Goal: Transaction & Acquisition: Purchase product/service

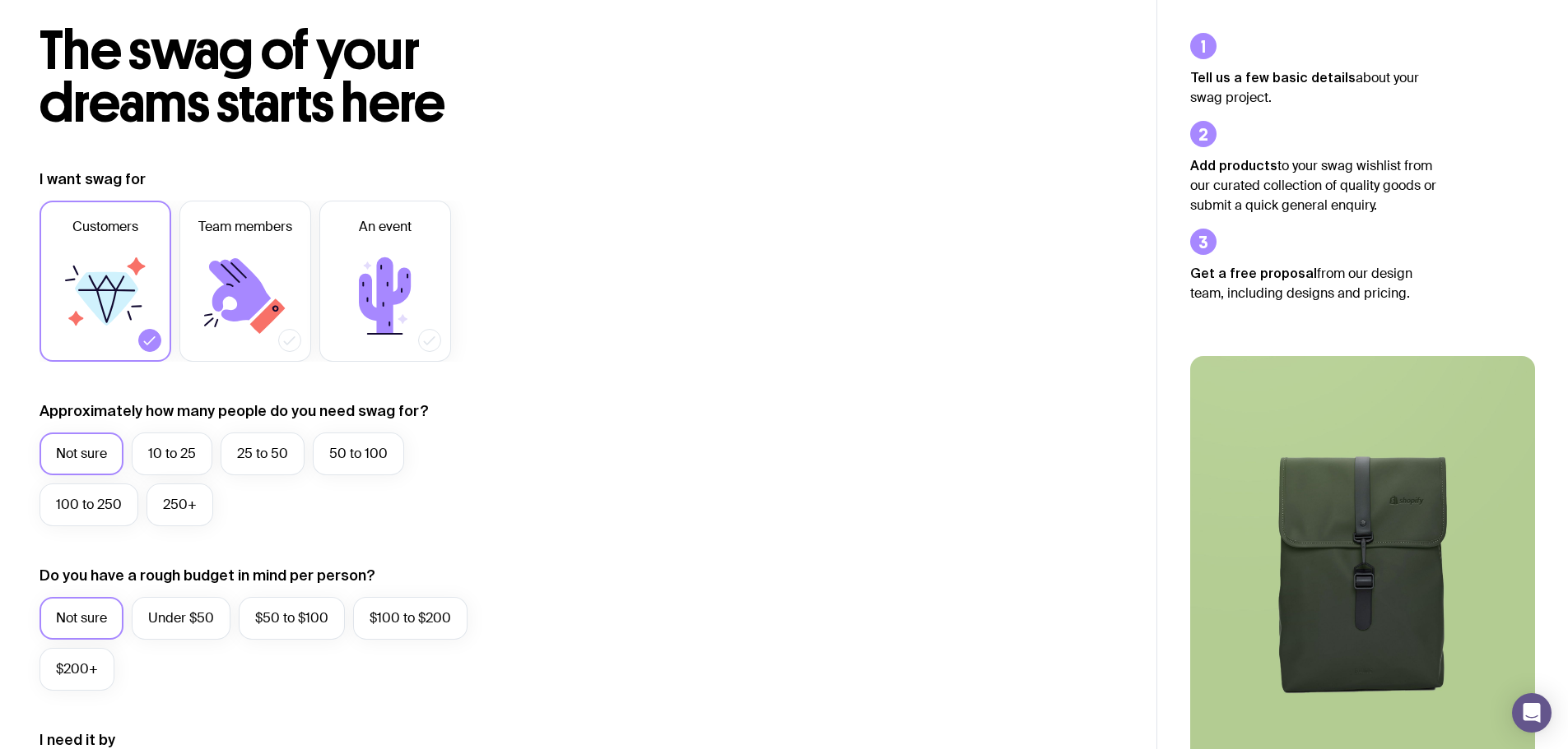
scroll to position [165, 0]
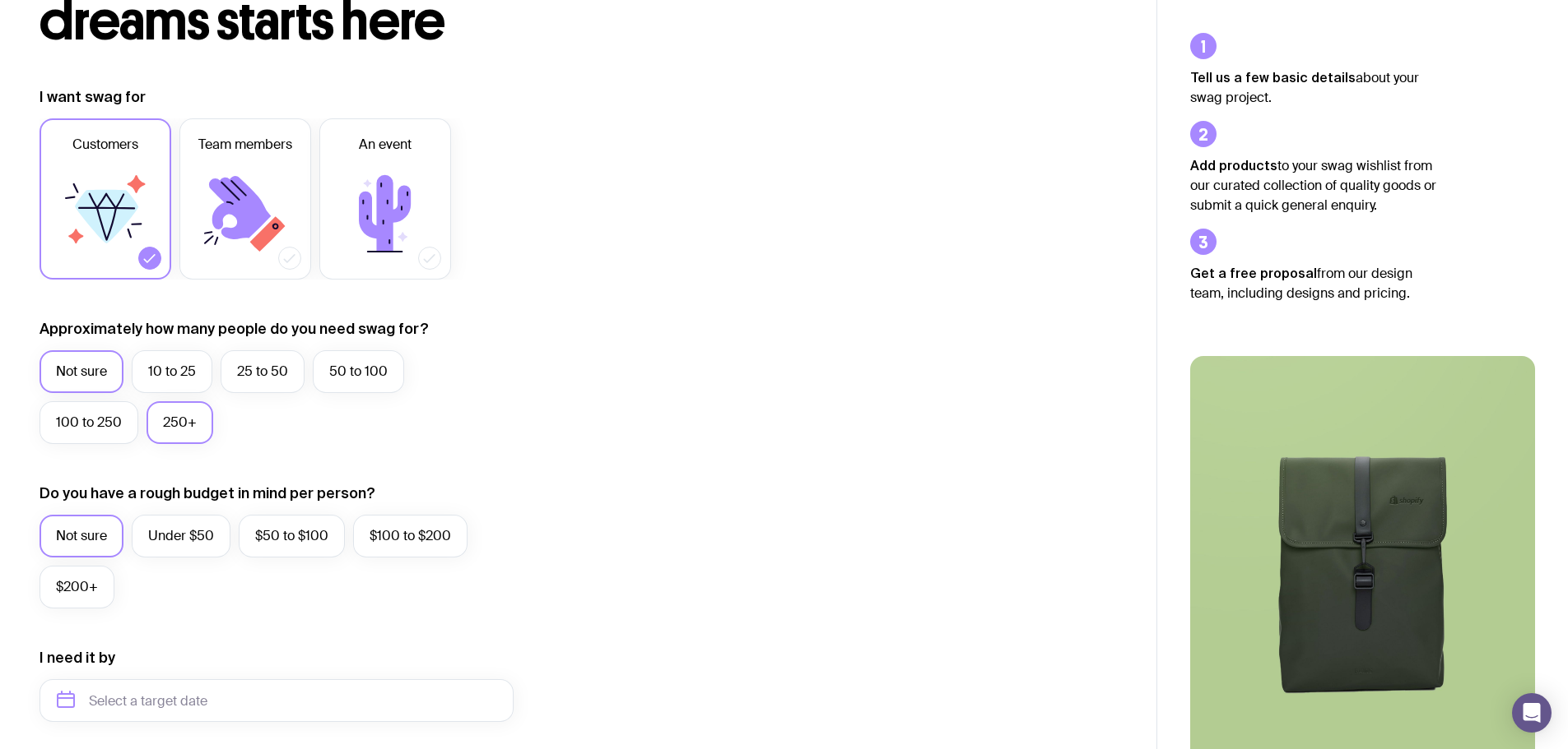
click at [183, 424] on label "250+" at bounding box center [179, 423] width 67 height 43
click at [0, 0] on input "250+" at bounding box center [0, 0] width 0 height 0
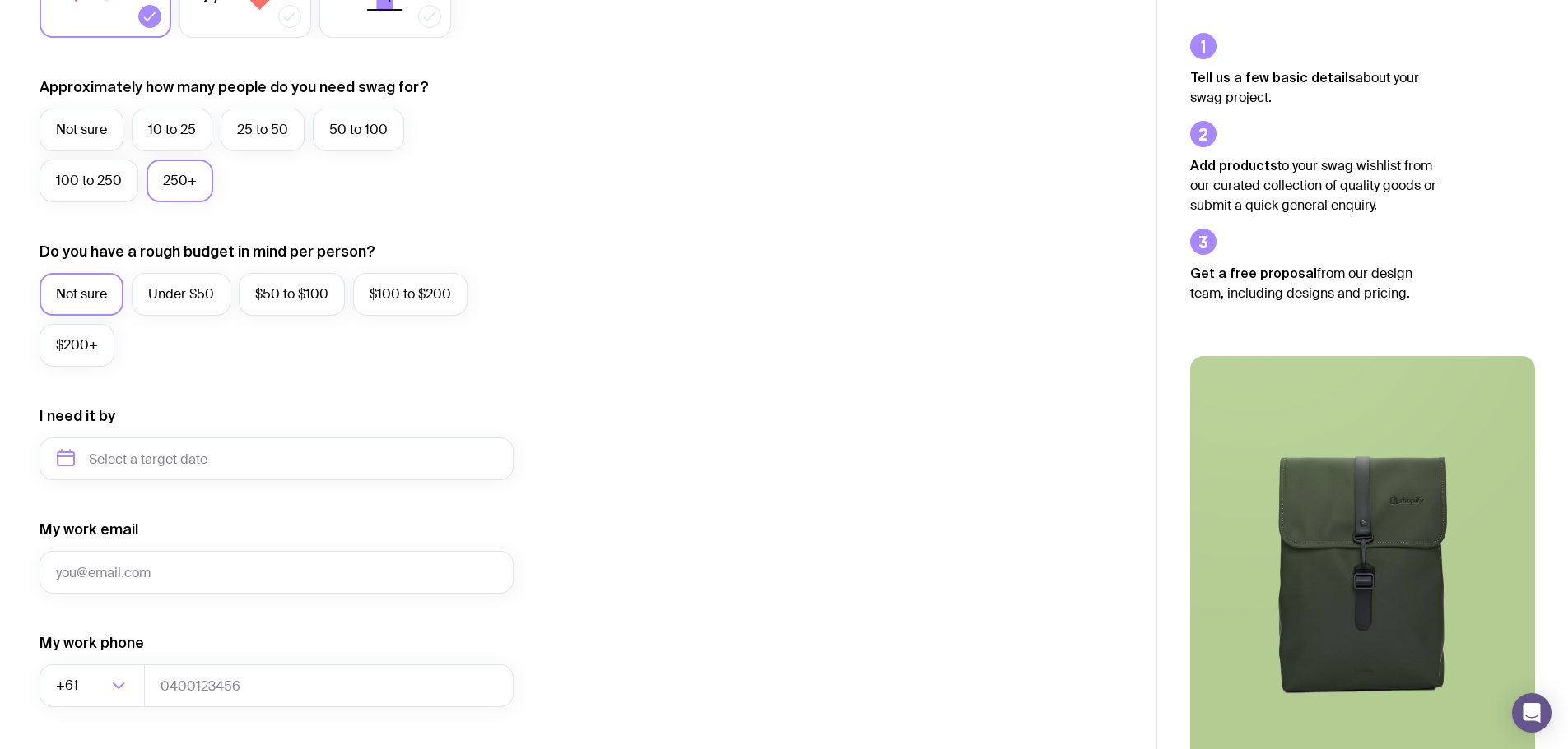
scroll to position [411, 0]
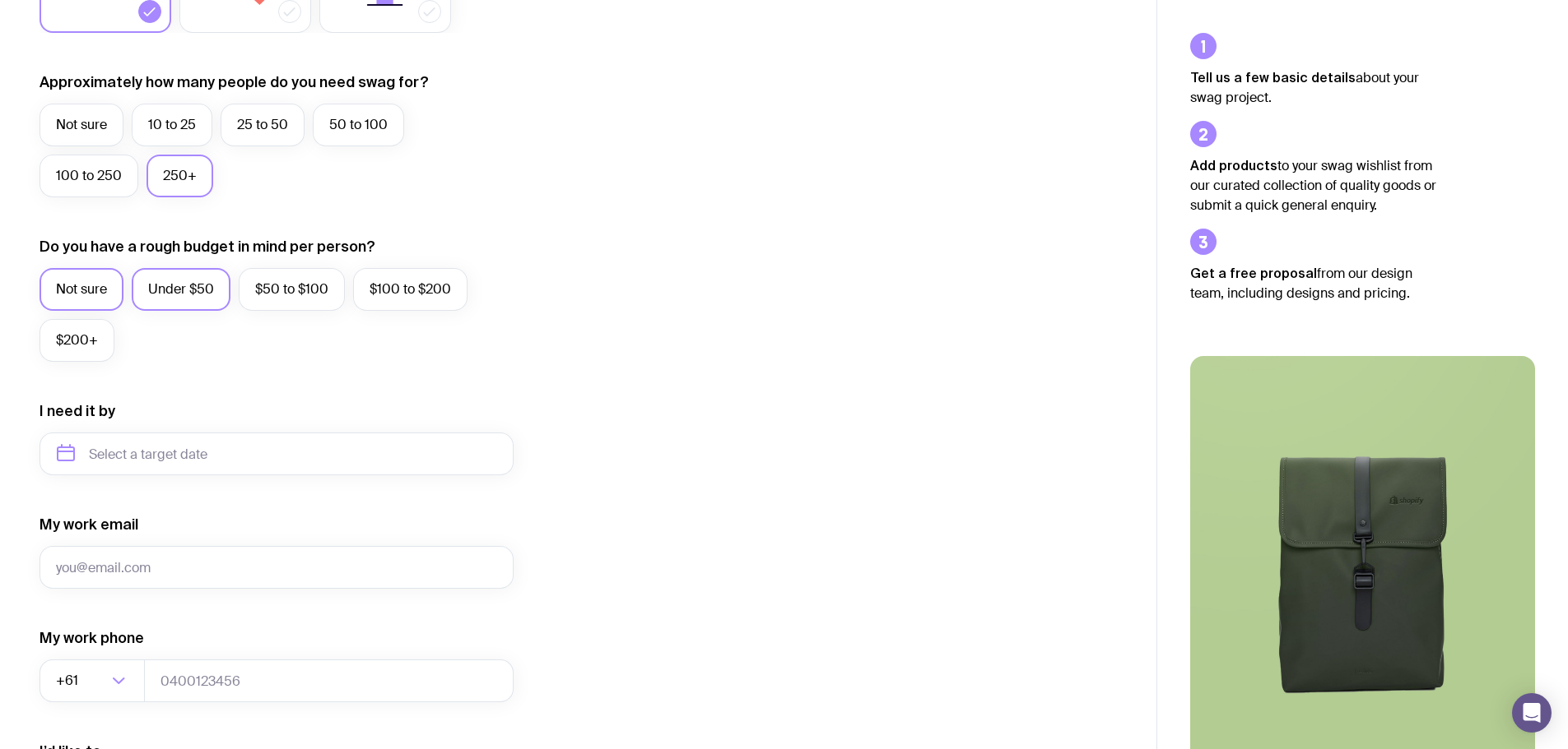
click at [211, 303] on label "Under $50" at bounding box center [181, 289] width 98 height 43
click at [0, 0] on input "Under $50" at bounding box center [0, 0] width 0 height 0
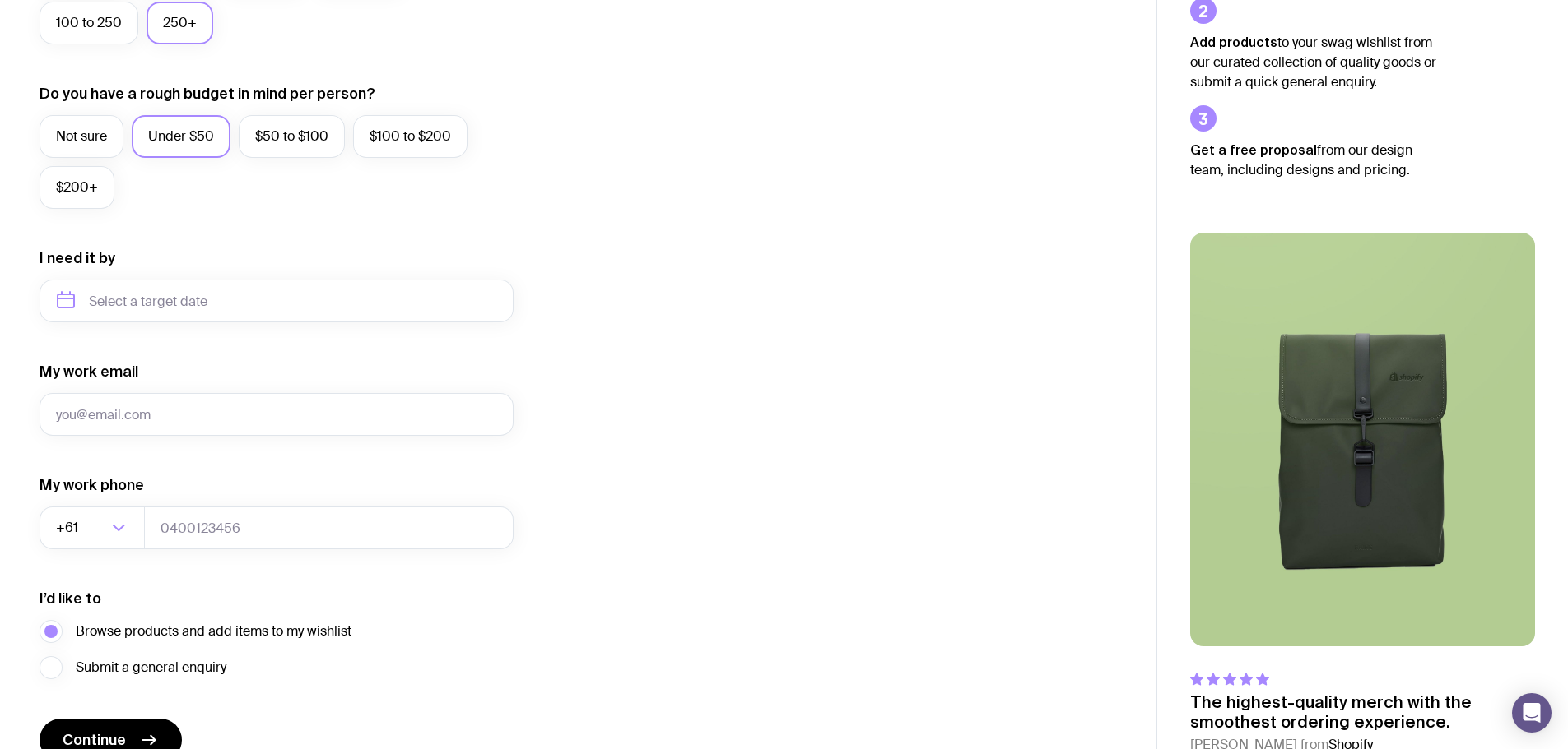
scroll to position [576, 0]
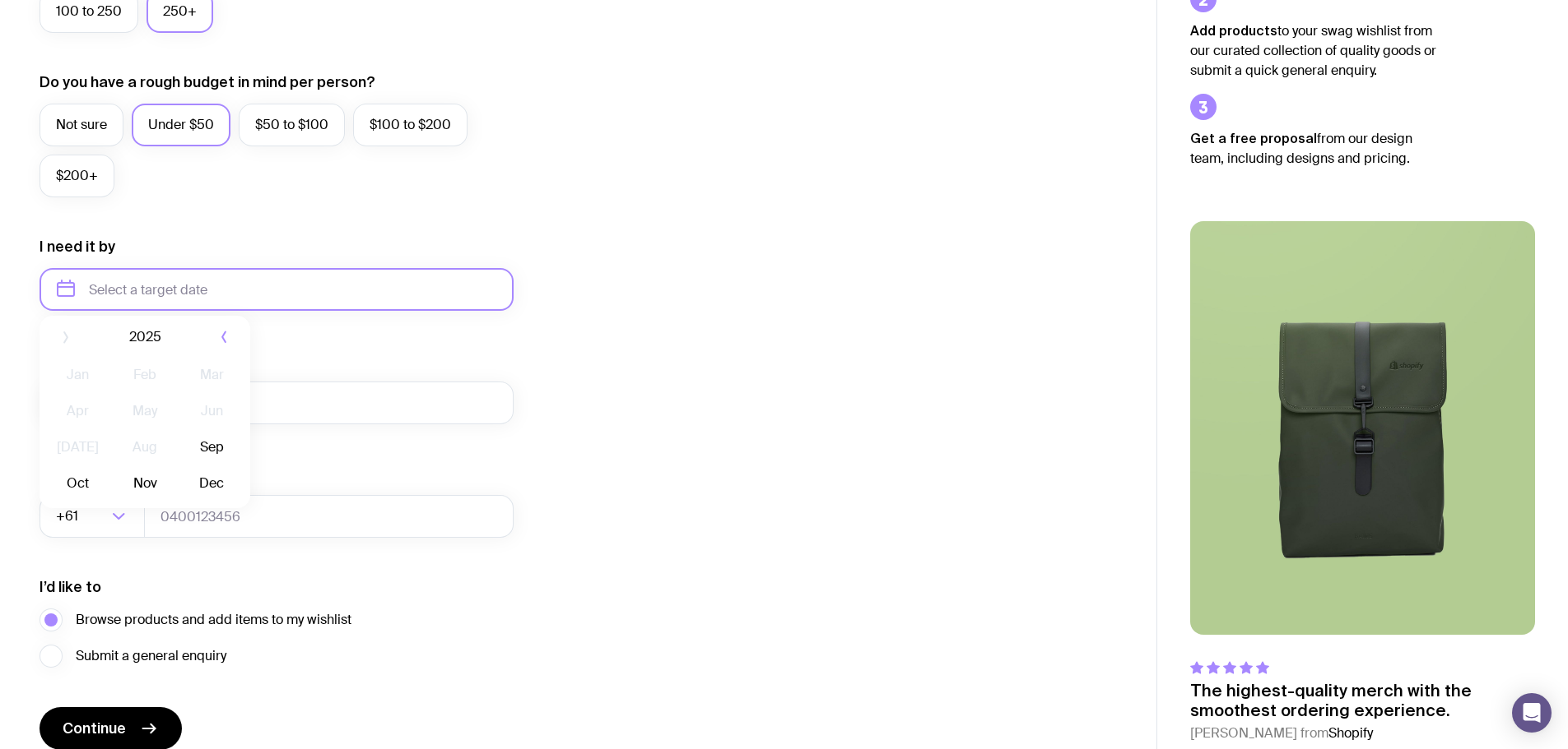
click at [178, 297] on input "text" at bounding box center [276, 289] width 474 height 43
click at [108, 476] on button "Sep" at bounding box center [78, 492] width 60 height 33
type input "[DATE]"
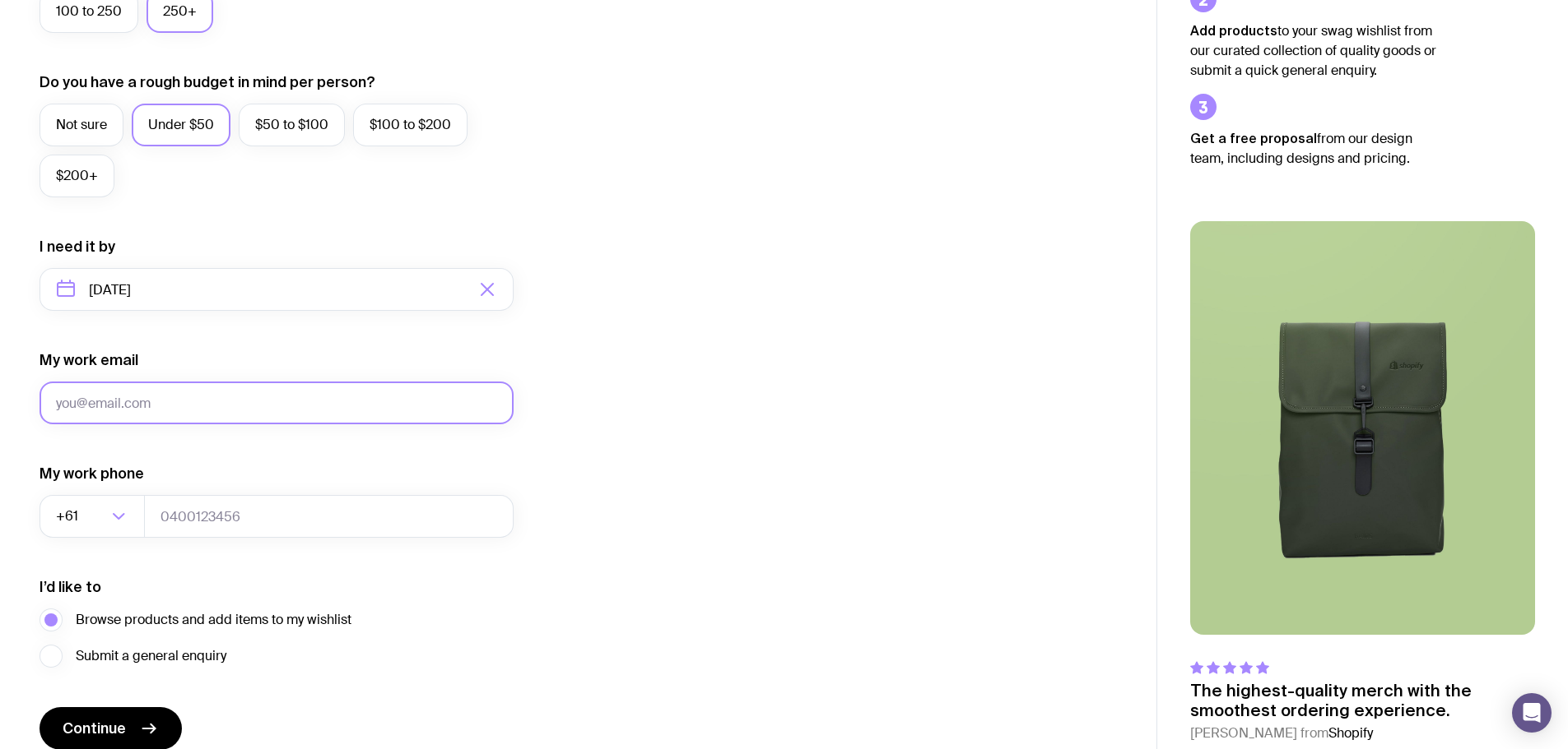
click at [171, 410] on input "My work email" at bounding box center [276, 404] width 474 height 43
type input "[PERSON_NAME][EMAIL_ADDRESS][DOMAIN_NAME]"
type input "0434574717"
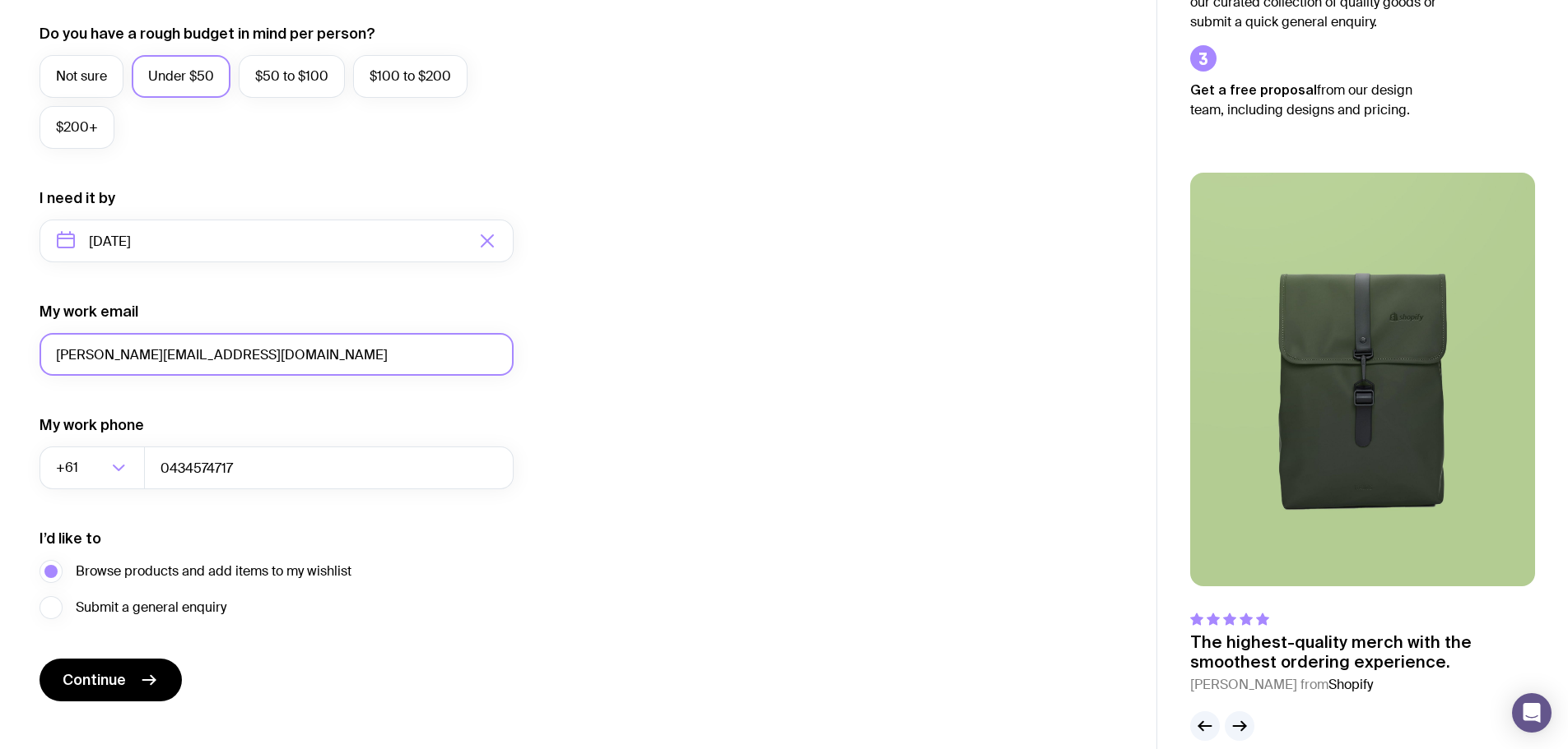
scroll to position [649, 0]
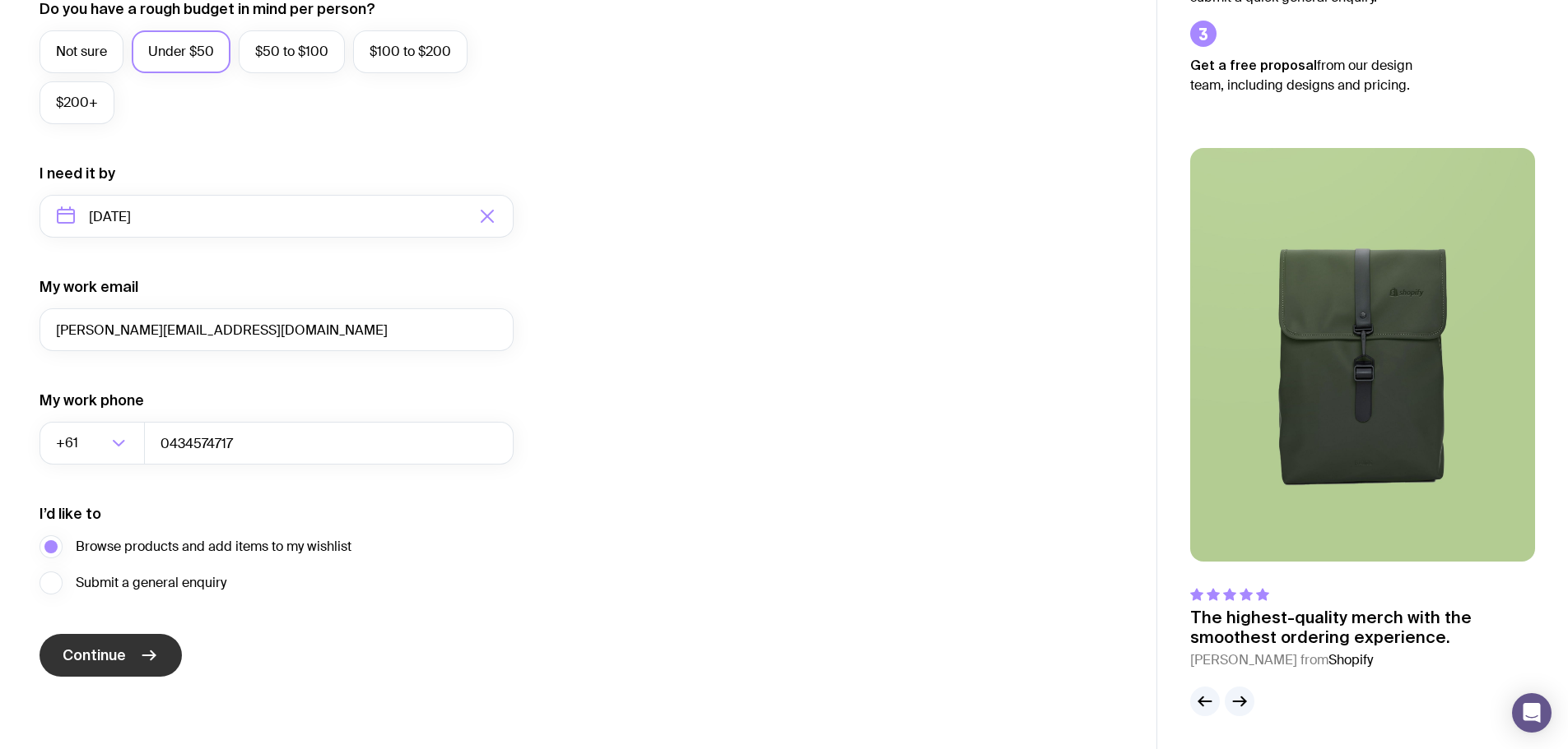
click at [133, 654] on button "Continue" at bounding box center [111, 655] width 142 height 43
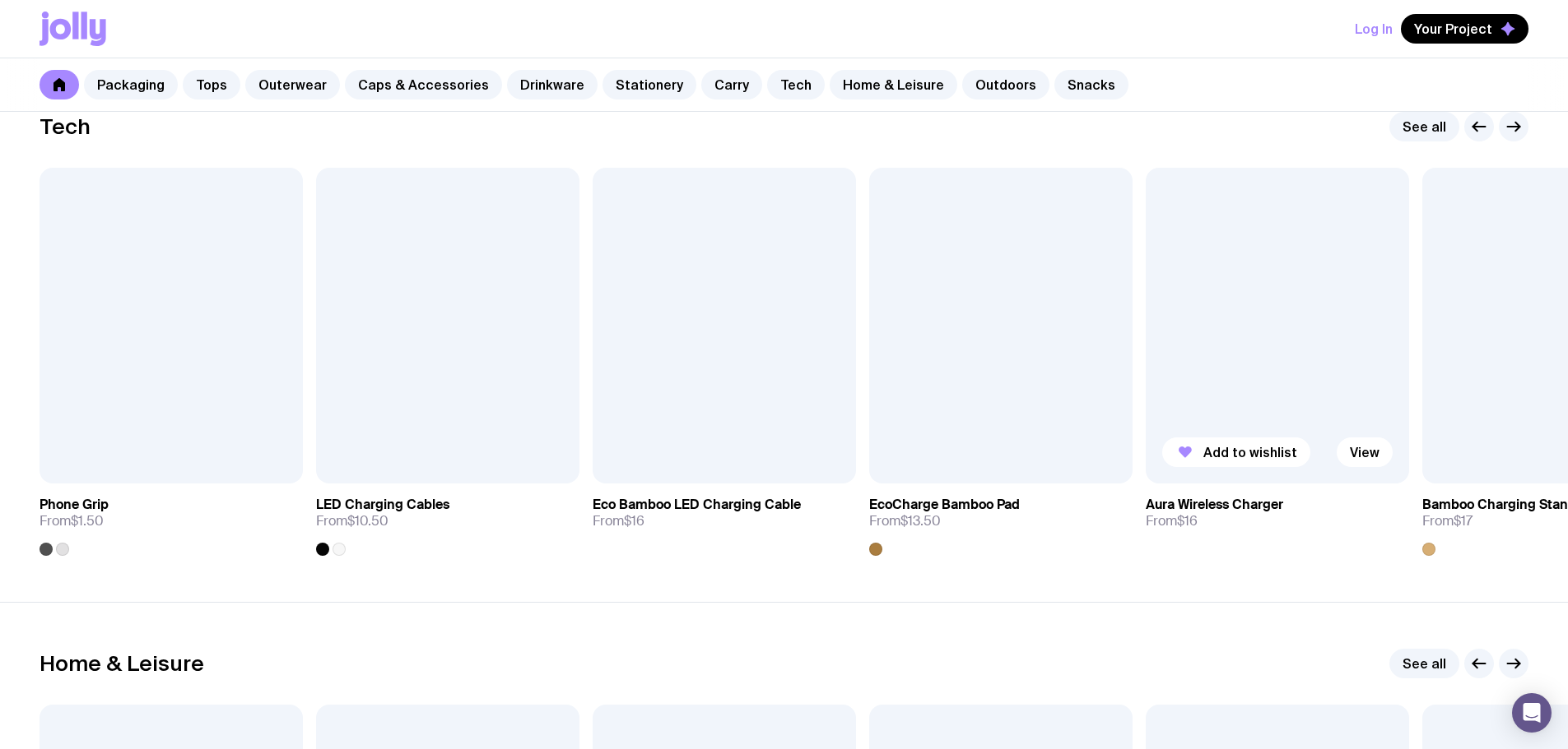
scroll to position [3949, 0]
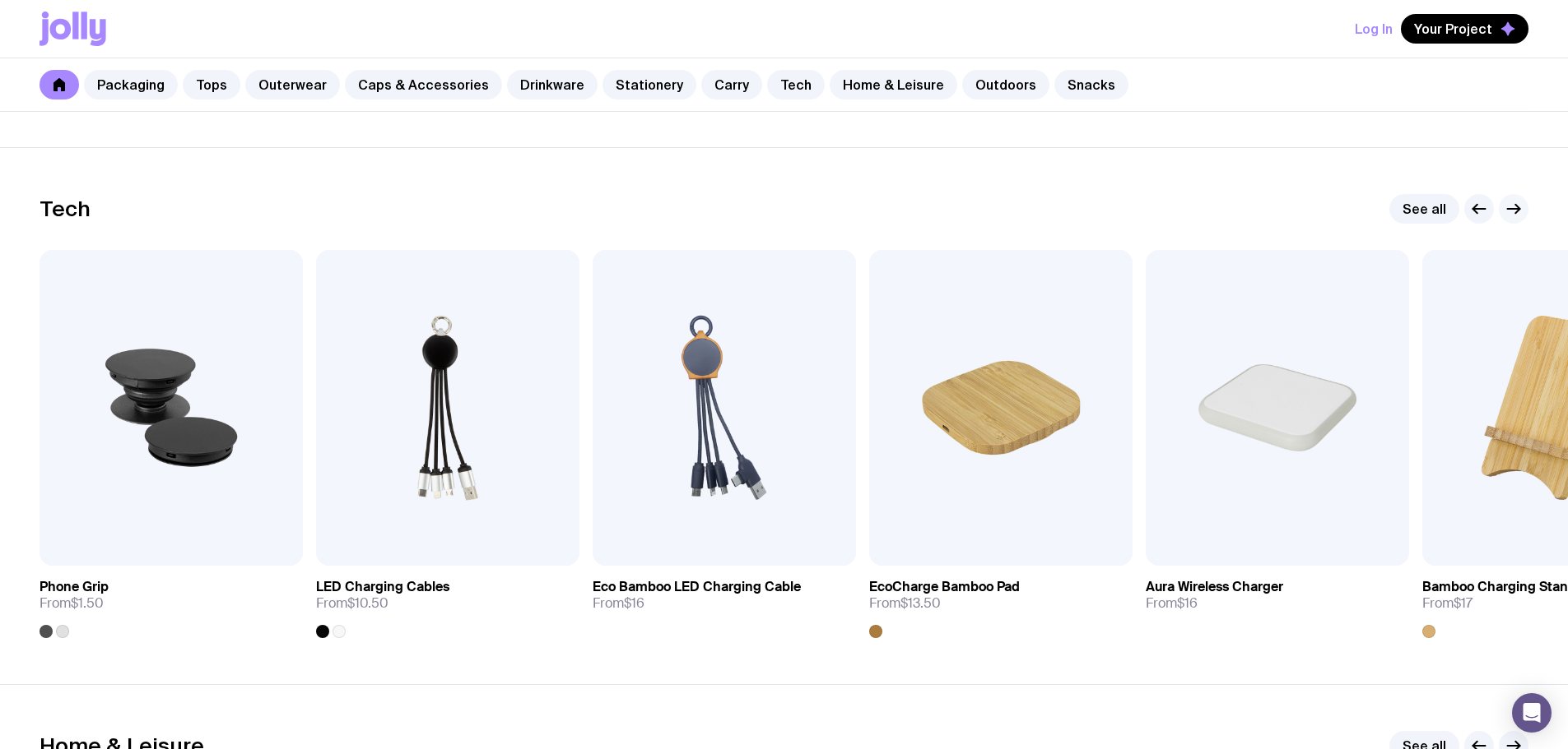
click at [1517, 213] on icon "button" at bounding box center [1513, 209] width 20 height 20
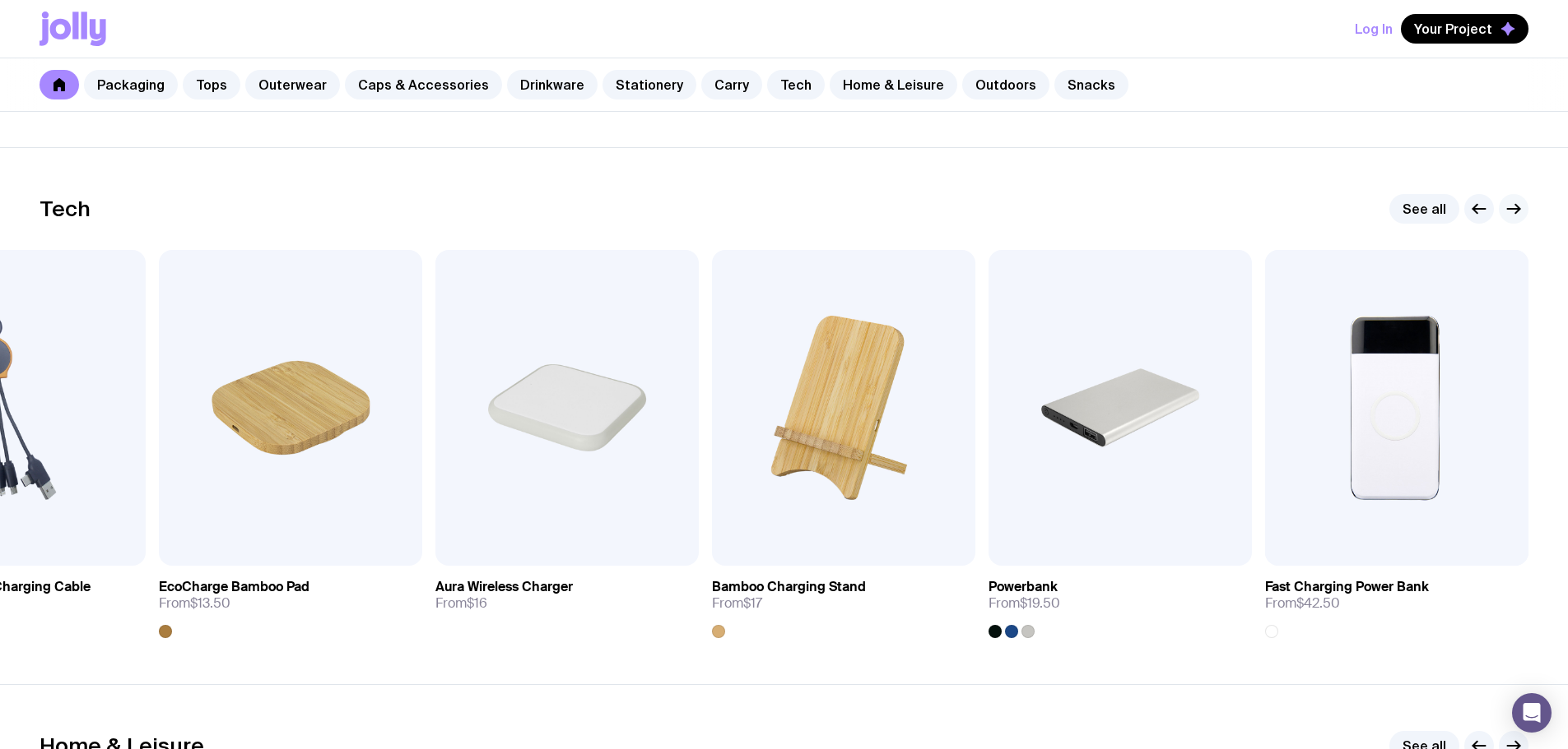
click at [1517, 213] on icon "button" at bounding box center [1513, 209] width 20 height 20
click at [1509, 211] on icon "button" at bounding box center [1513, 209] width 20 height 20
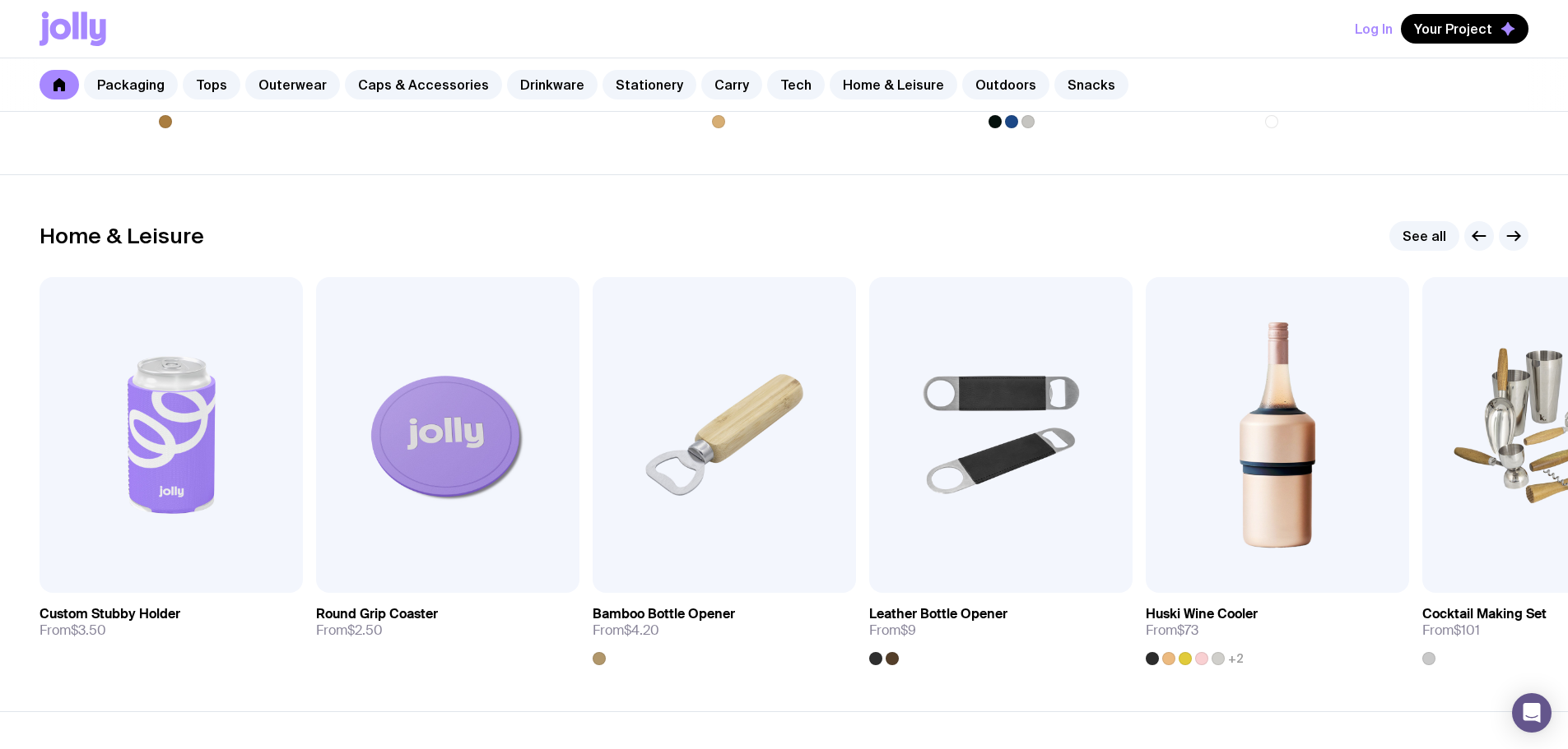
scroll to position [4525, 0]
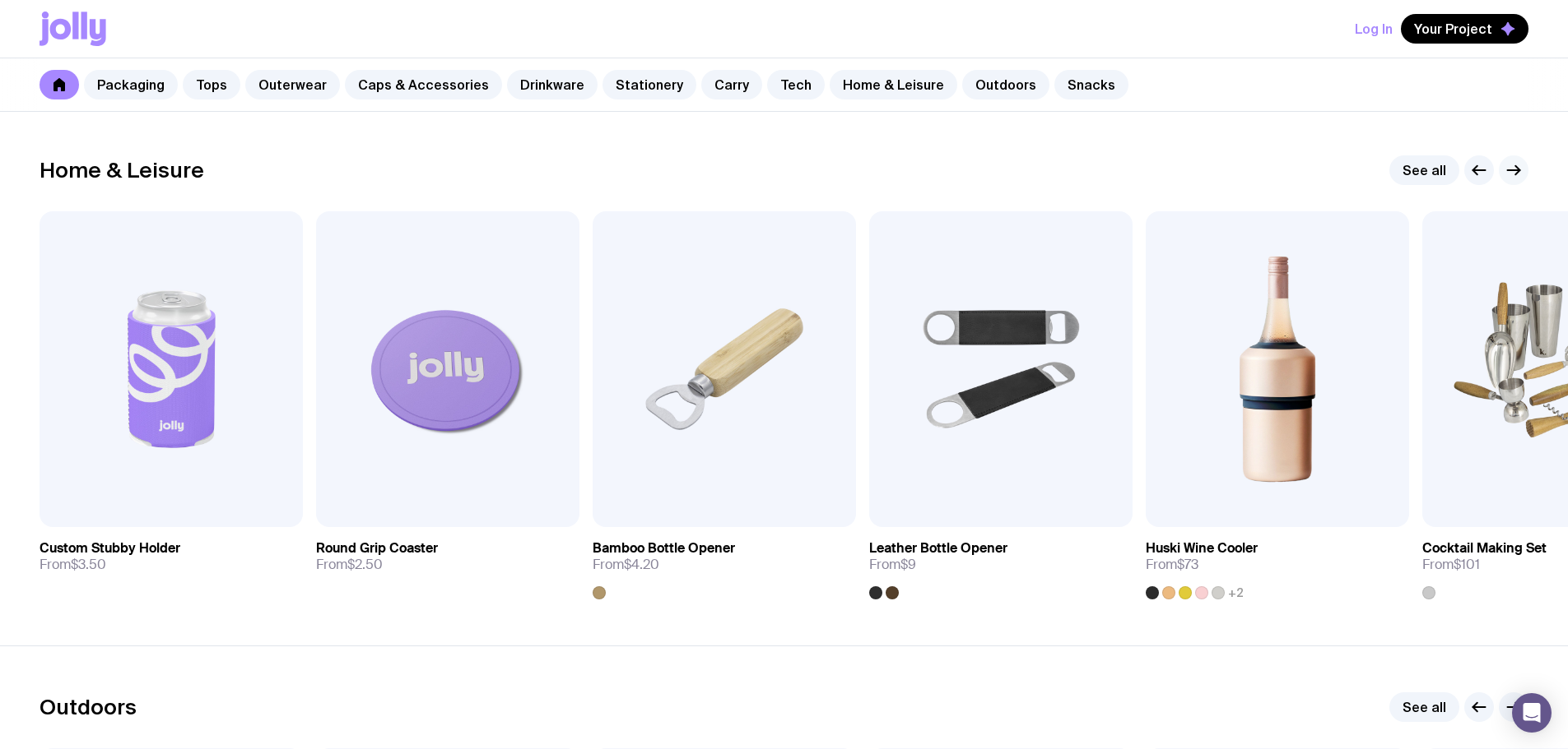
click at [1518, 171] on g "button" at bounding box center [1514, 170] width 12 height 9
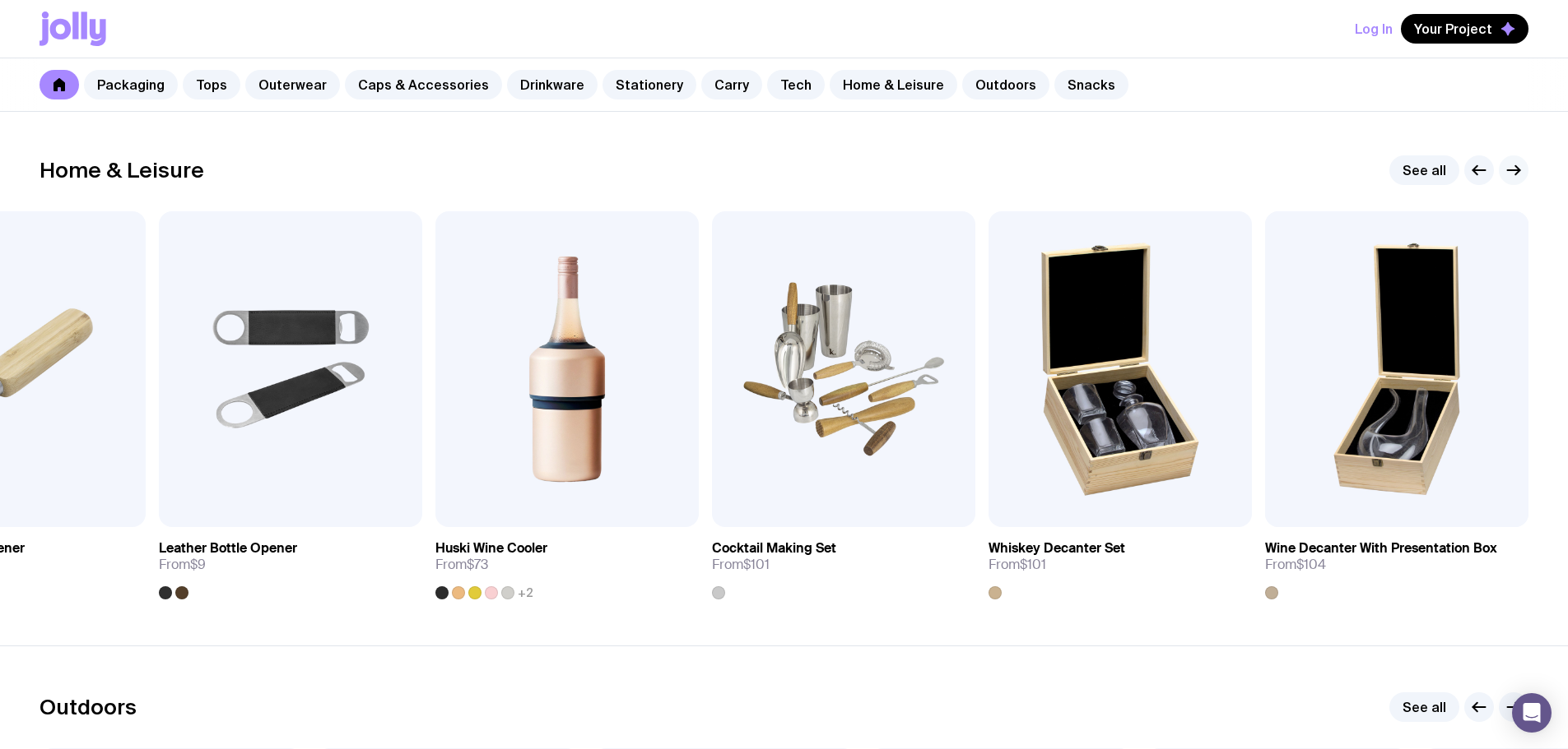
click at [1518, 171] on g "button" at bounding box center [1514, 170] width 12 height 9
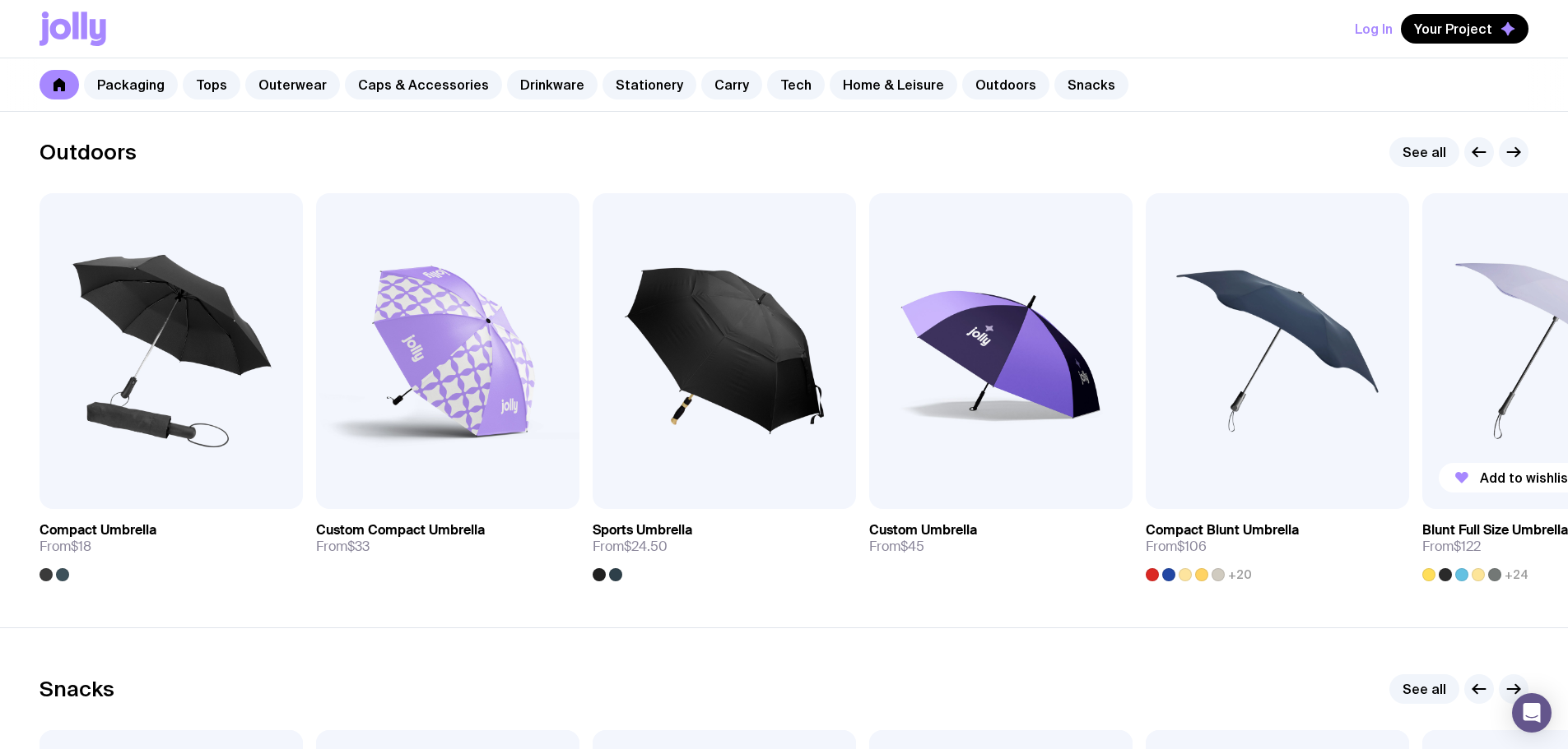
scroll to position [5101, 0]
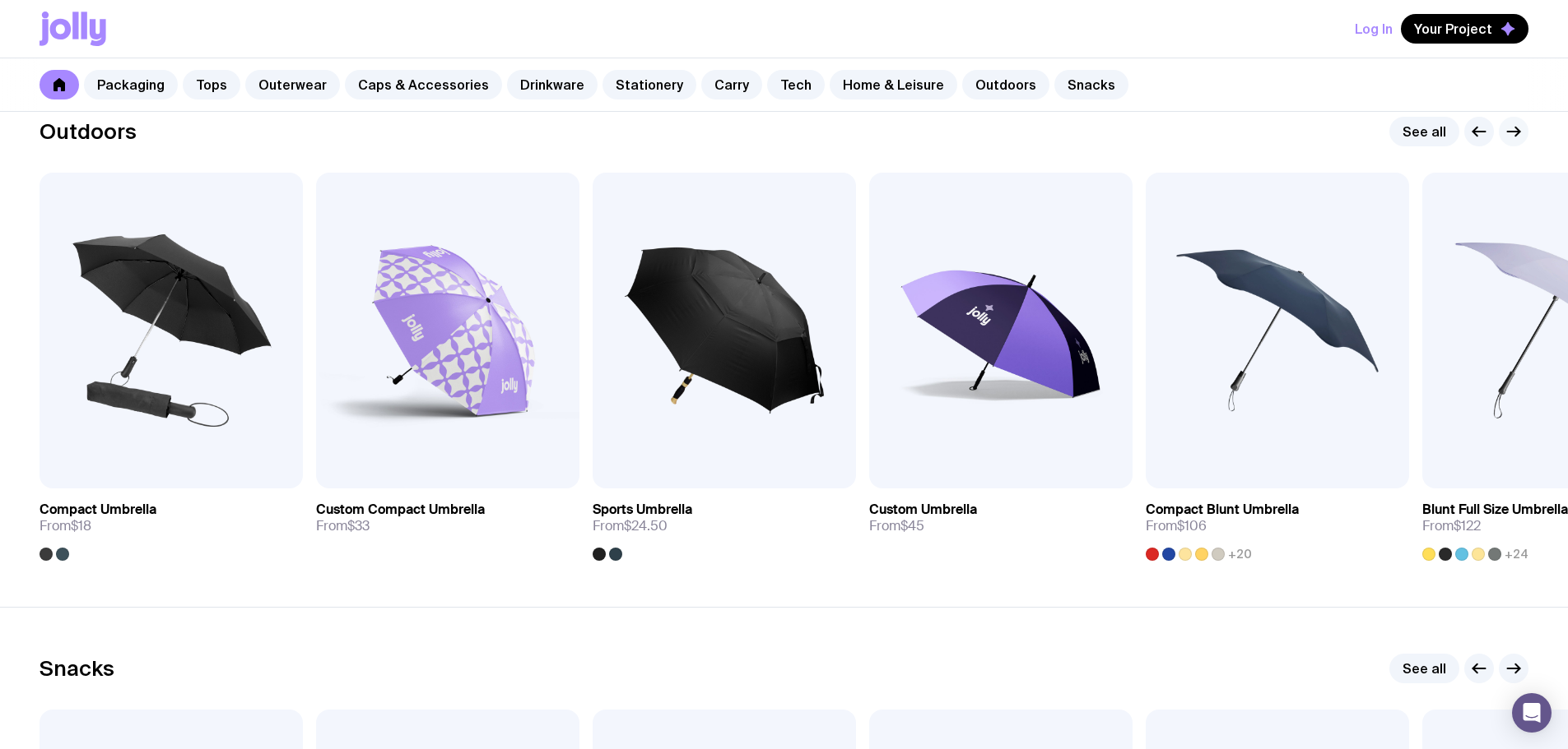
click at [1508, 138] on icon "button" at bounding box center [1513, 131] width 20 height 20
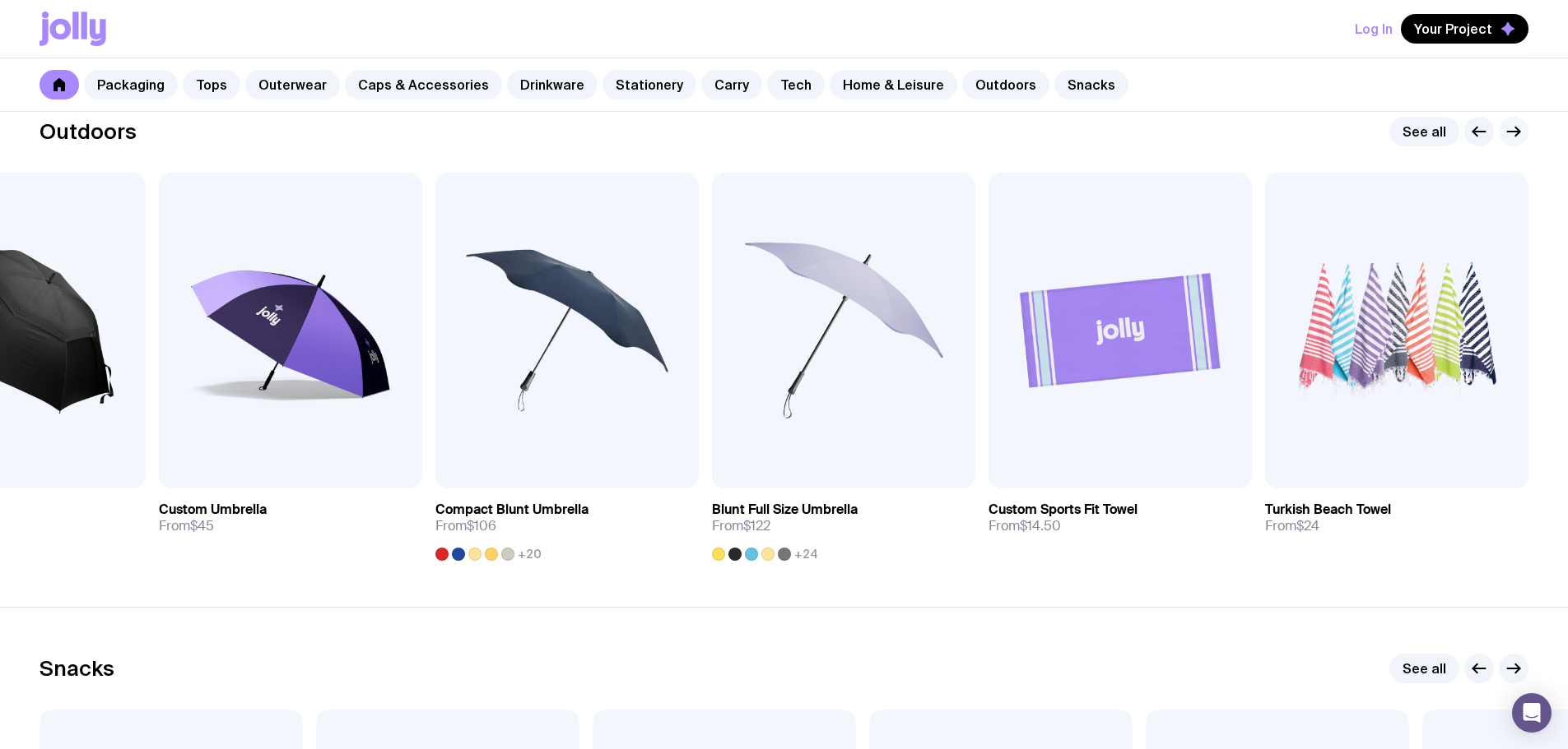
click at [1508, 138] on icon "button" at bounding box center [1513, 131] width 20 height 20
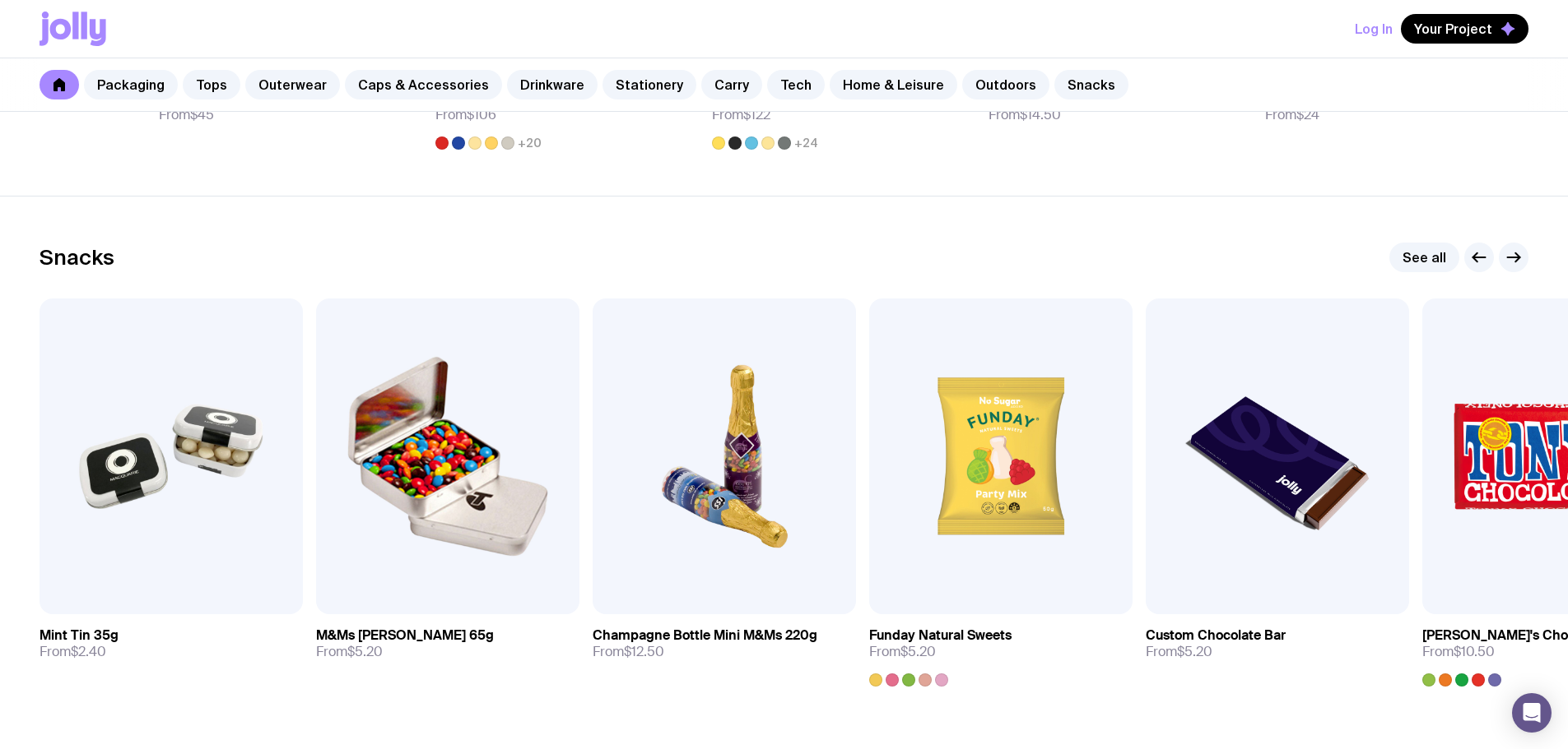
scroll to position [5594, 0]
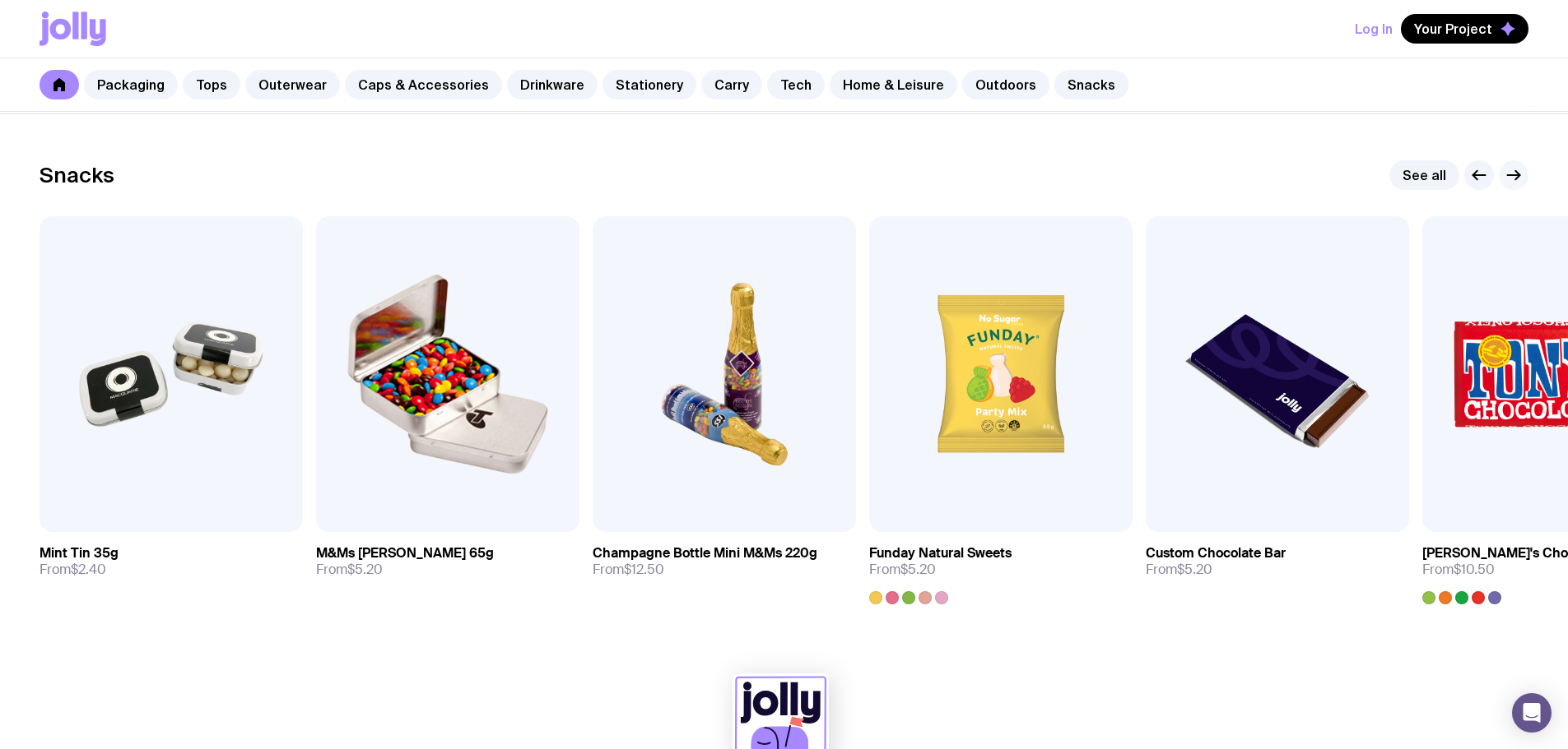
click at [1514, 175] on icon "button" at bounding box center [1514, 175] width 12 height 0
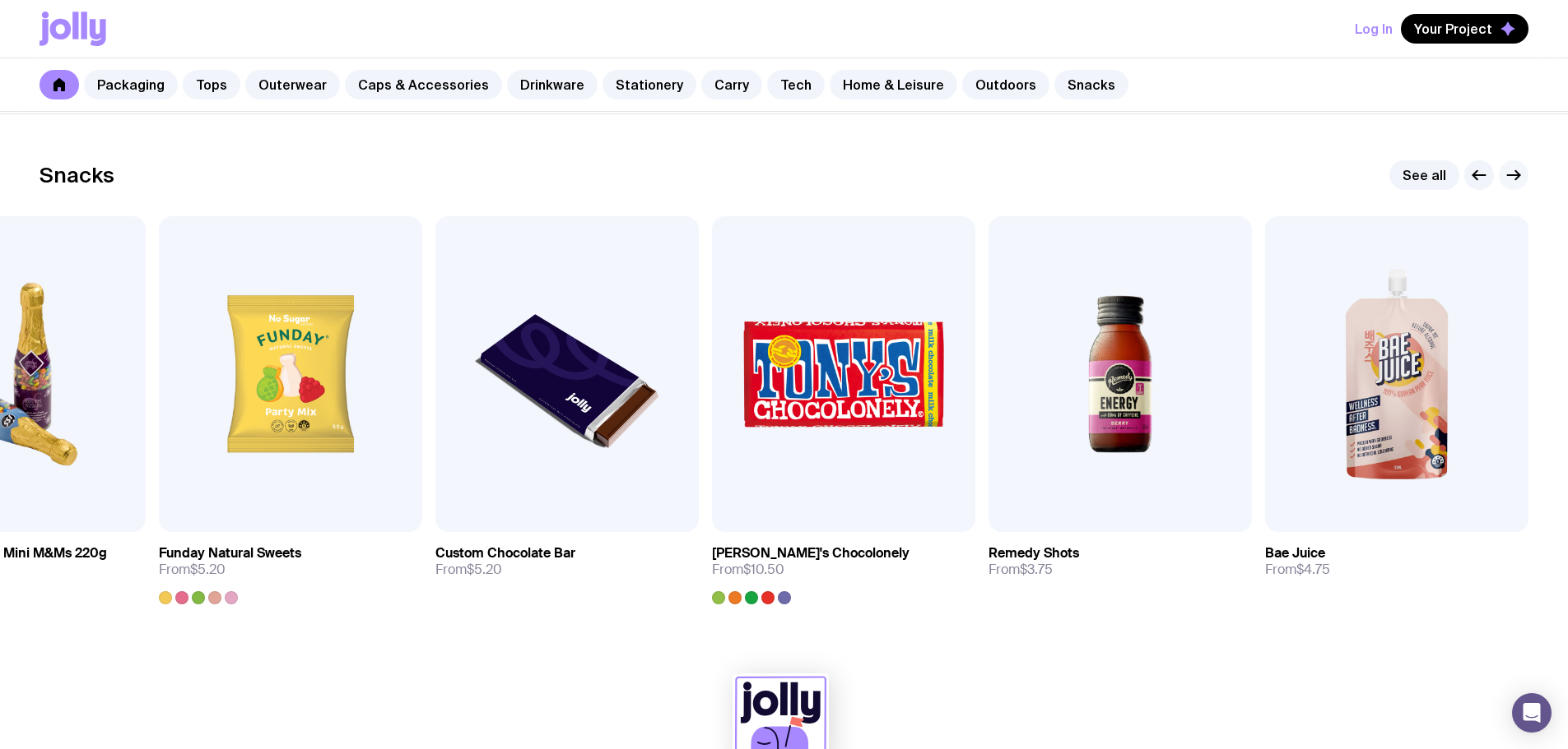
click at [1514, 175] on icon "button" at bounding box center [1514, 175] width 12 height 0
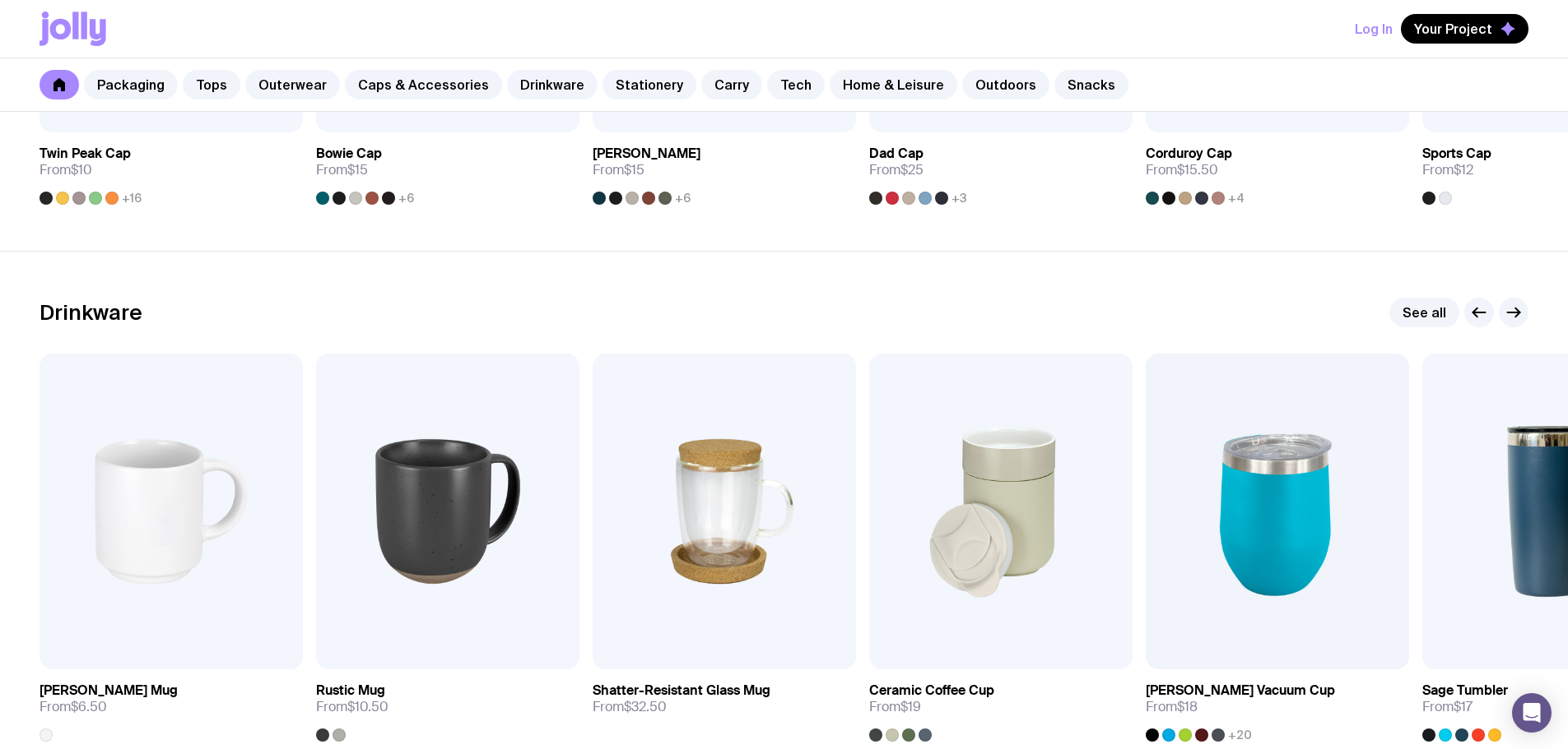
scroll to position [2221, 0]
